Goal: Navigation & Orientation: Find specific page/section

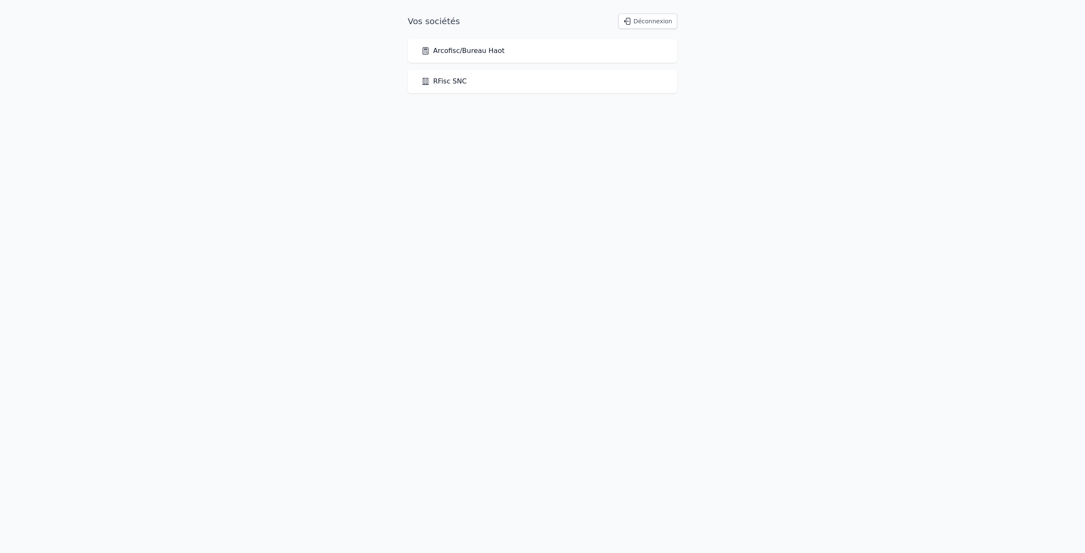
click at [483, 49] on link "Arcofisc/Bureau Haot" at bounding box center [462, 51] width 83 height 10
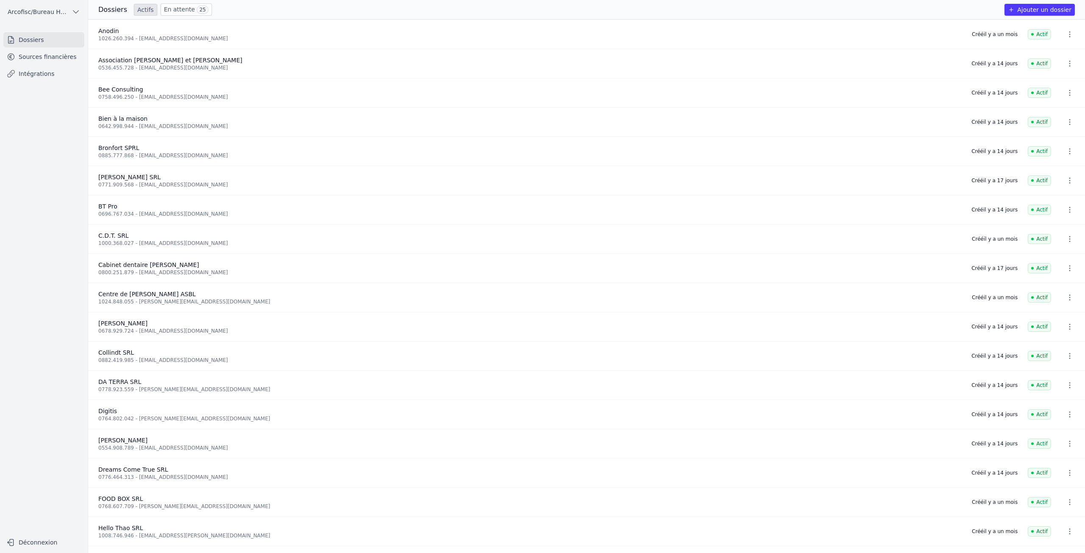
click at [171, 13] on link "En attente 25" at bounding box center [186, 9] width 51 height 12
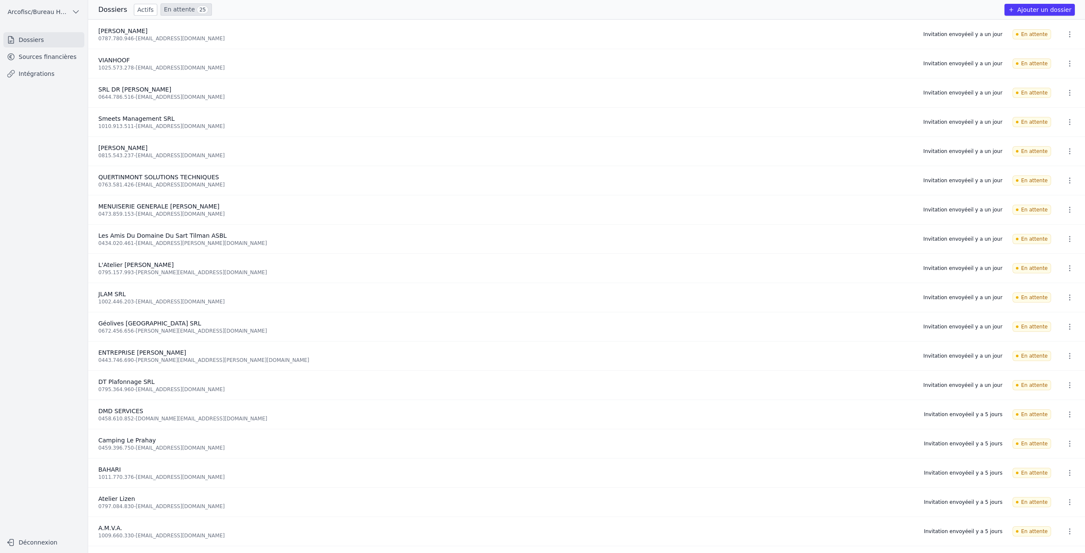
click at [141, 9] on link "Actifs" at bounding box center [145, 10] width 23 height 12
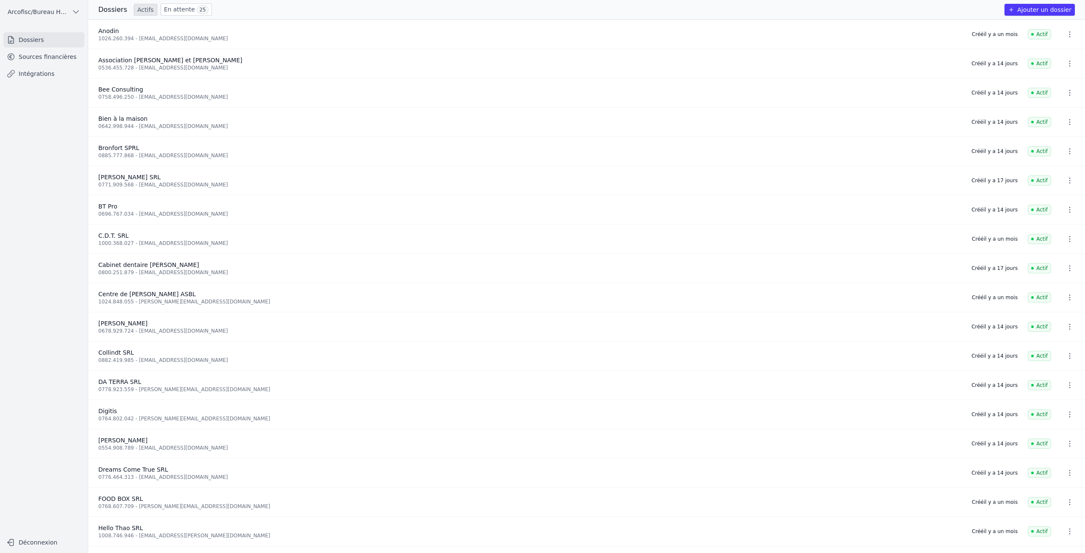
click at [54, 57] on link "Sources financières" at bounding box center [43, 56] width 81 height 15
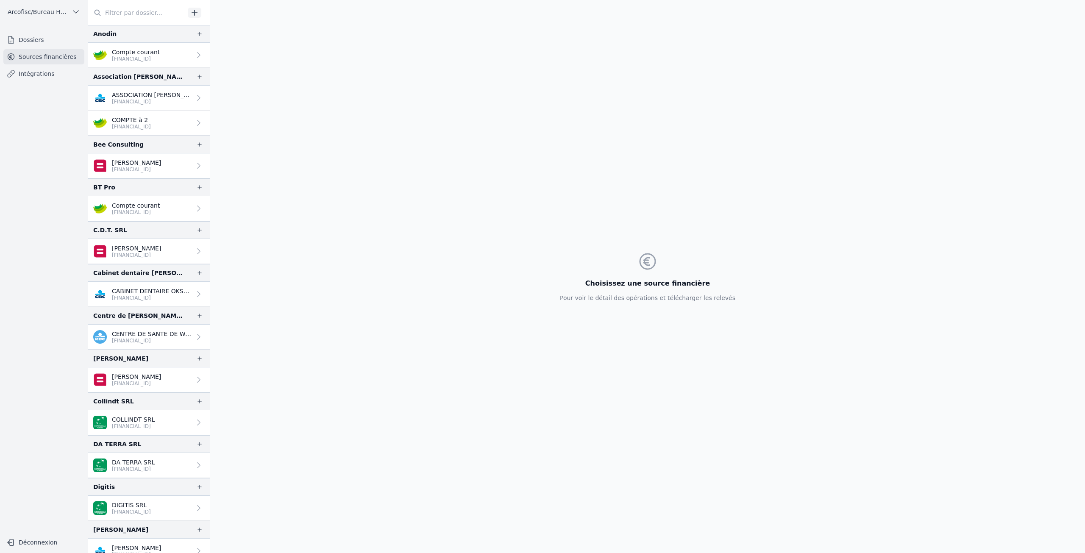
click at [145, 94] on p "ASSOCIATION [PERSON_NAME]" at bounding box center [151, 95] width 79 height 8
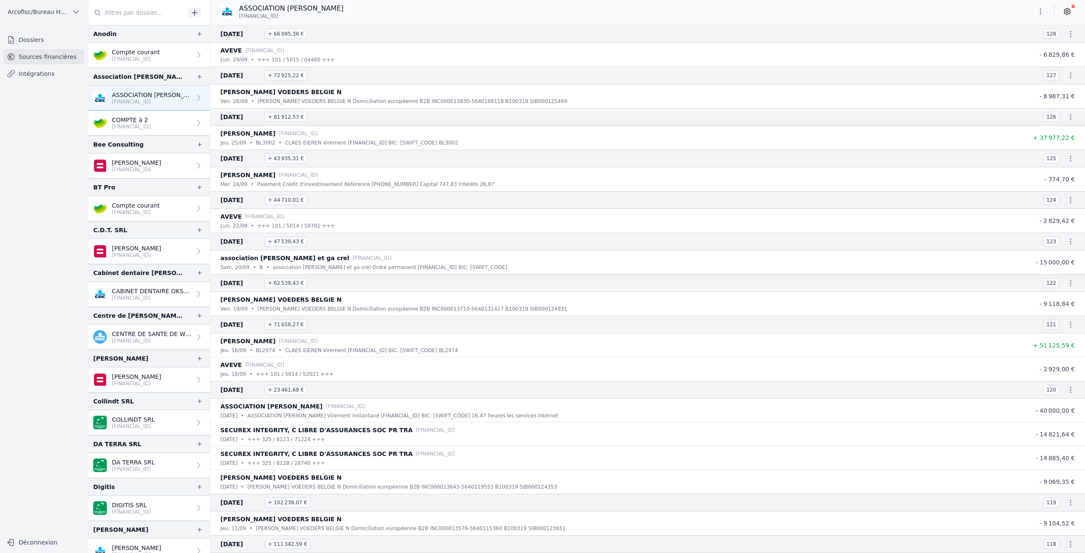
click at [150, 121] on p "COMPTE à 2" at bounding box center [131, 120] width 39 height 8
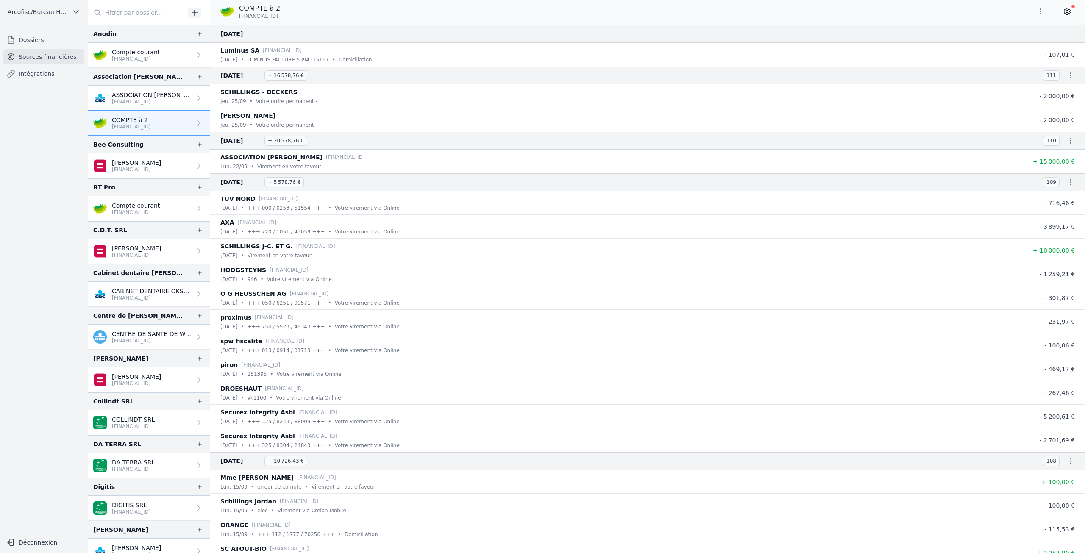
click at [150, 156] on link "[PERSON_NAME] [FINANCIAL_ID]" at bounding box center [149, 165] width 122 height 25
